Goal: Task Accomplishment & Management: Use online tool/utility

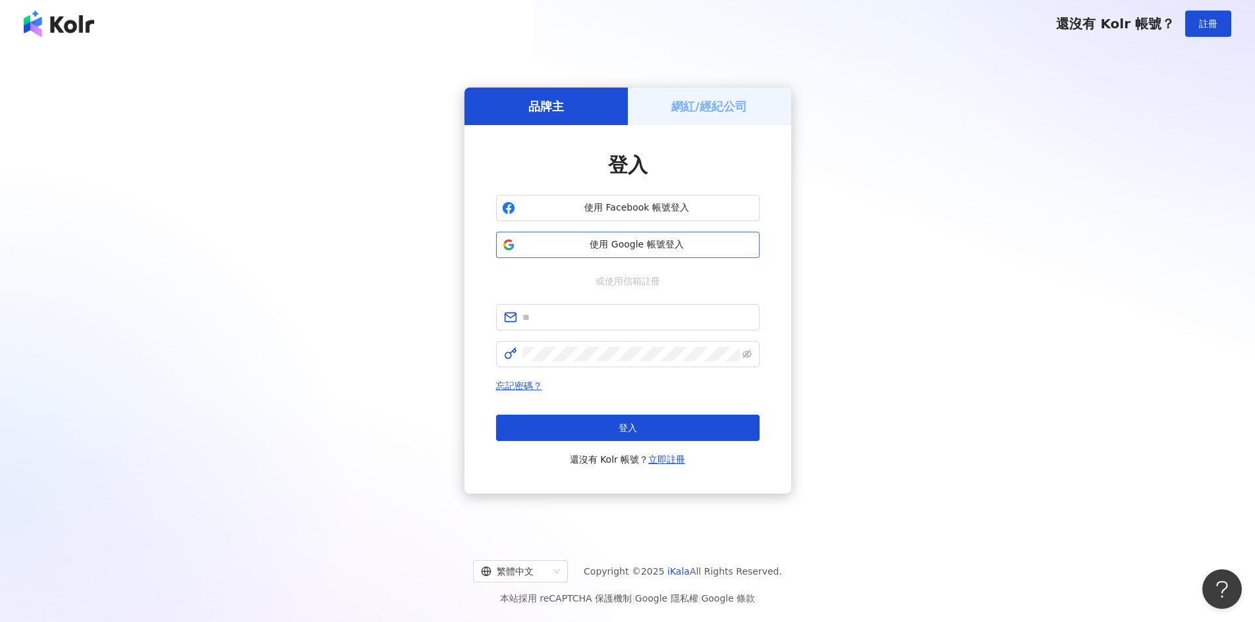
click at [666, 249] on span "使用 Google 帳號登入" at bounding box center [636, 244] width 233 height 13
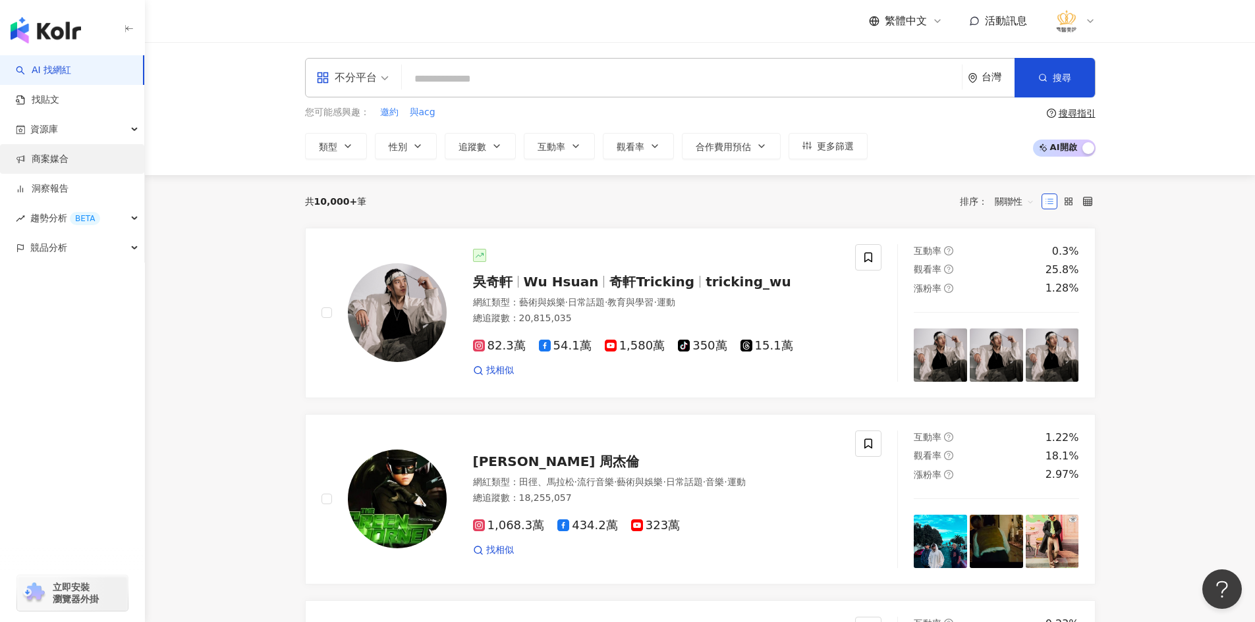
click at [69, 161] on link "商案媒合" at bounding box center [42, 159] width 53 height 13
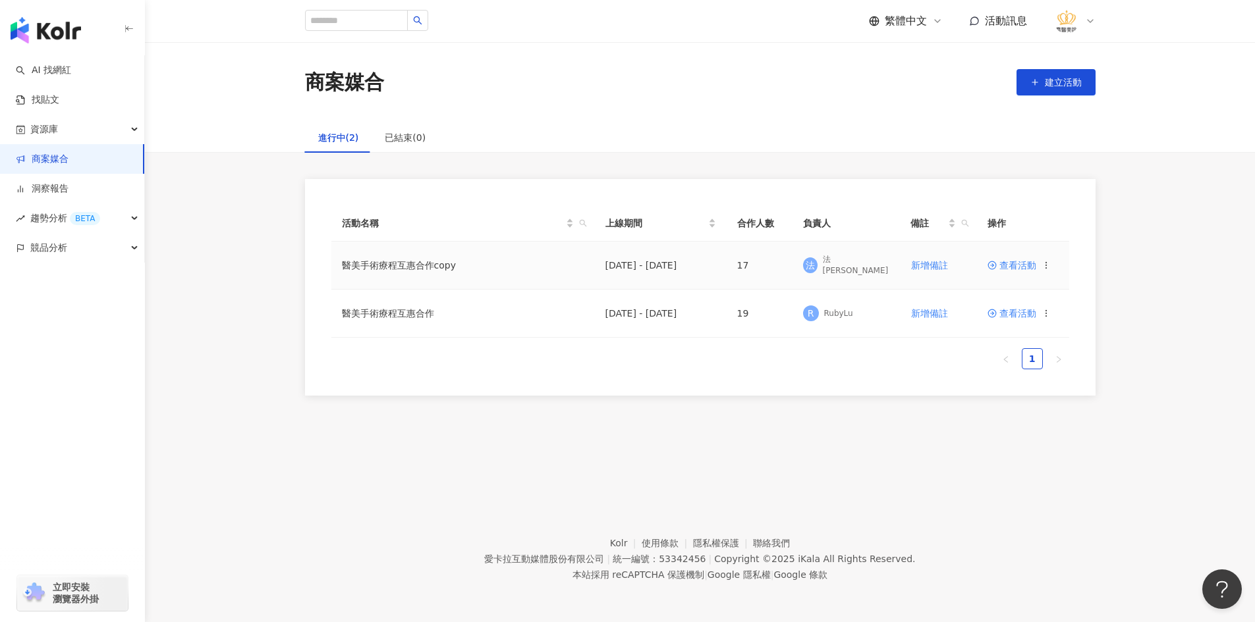
click at [416, 268] on td "醫美手術療程互惠合作copy" at bounding box center [462, 266] width 263 height 48
click at [491, 275] on td "醫美手術療程互惠合作copy" at bounding box center [462, 266] width 263 height 48
click at [1020, 268] on span "查看活動" at bounding box center [1011, 265] width 49 height 9
